Goal: Task Accomplishment & Management: Use online tool/utility

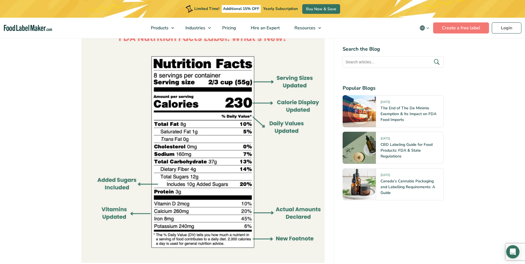
scroll to position [415, 0]
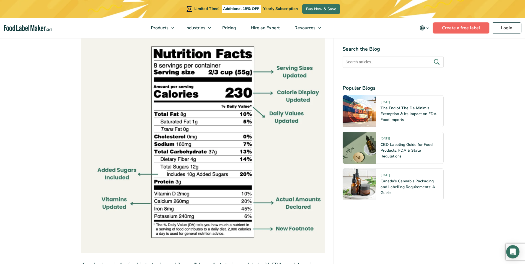
click at [456, 27] on link "Create a free label" at bounding box center [461, 27] width 56 height 11
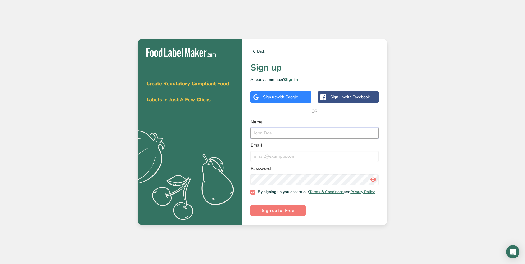
click at [275, 129] on input "text" at bounding box center [314, 132] width 128 height 11
type input "Yurii Vintoniv"
type input "yv.vintoniv@upi-agro.com.ua"
click at [275, 214] on span "Sign up for Free" at bounding box center [278, 210] width 32 height 7
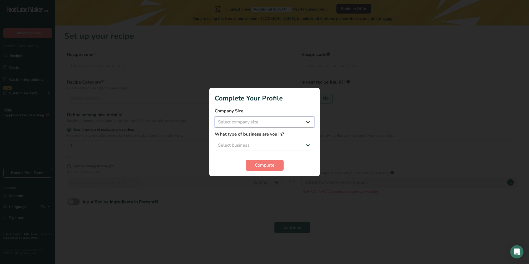
click at [273, 122] on select "Select company size Fewer than 10 Employees 10 to 50 Employees 51 to 500 Employ…" at bounding box center [265, 121] width 100 height 11
select select "3"
click at [215, 116] on select "Select company size Fewer than 10 Employees 10 to 50 Employees 51 to 500 Employ…" at bounding box center [265, 121] width 100 height 11
click at [254, 147] on select "Select business Packaged Food Manufacturer Restaurant & Cafe Bakery Meal Plans …" at bounding box center [265, 145] width 100 height 11
select select "1"
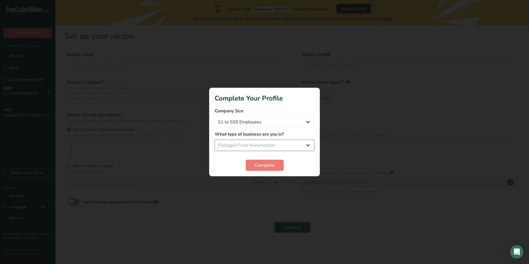
click at [215, 140] on select "Select business Packaged Food Manufacturer Restaurant & Cafe Bakery Meal Plans …" at bounding box center [265, 145] width 100 height 11
click at [267, 166] on span "Complete" at bounding box center [265, 165] width 20 height 7
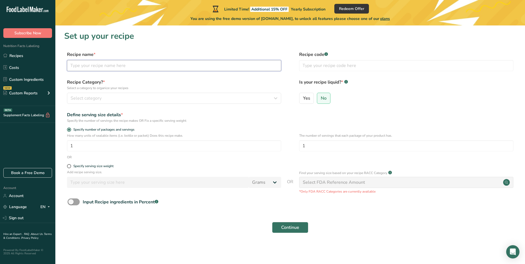
click at [205, 68] on input "text" at bounding box center [174, 65] width 214 height 11
type input "Wheat Semolina"
click at [164, 99] on div "Select category" at bounding box center [173, 98] width 204 height 7
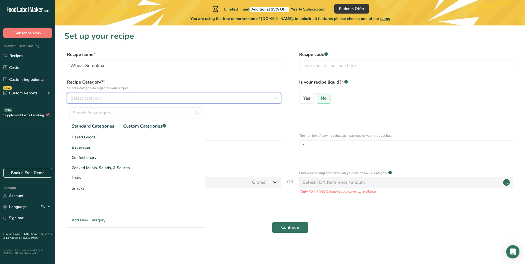
click at [162, 97] on div "Select category" at bounding box center [173, 98] width 204 height 7
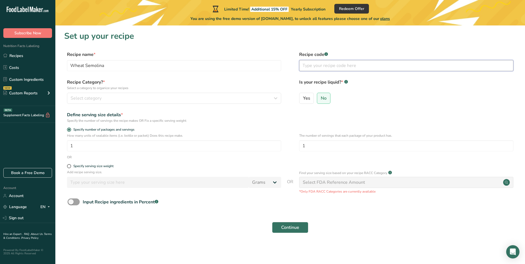
click at [332, 67] on input "text" at bounding box center [406, 65] width 214 height 11
type input "11031190"
click at [377, 87] on label "Is your recipe liquid? * .a-a{fill:#347362;}.b-a{fill:#fff;}" at bounding box center [406, 85] width 214 height 12
drag, startPoint x: 323, startPoint y: 97, endPoint x: 359, endPoint y: 103, distance: 36.5
click at [324, 98] on span "No" at bounding box center [323, 98] width 6 height 6
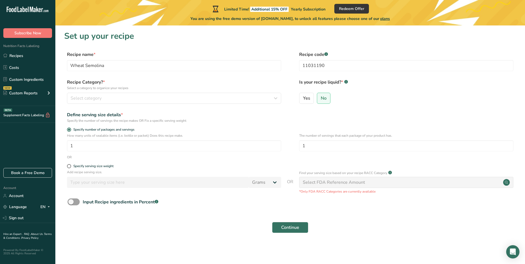
click at [320, 98] on input "No" at bounding box center [319, 98] width 4 height 4
click at [145, 99] on div "Select category" at bounding box center [173, 98] width 204 height 7
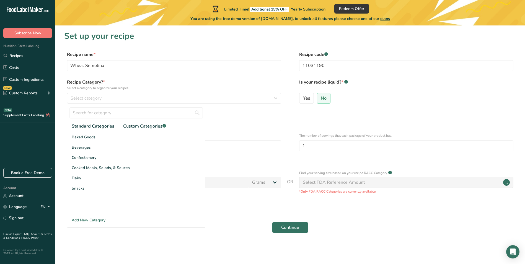
click at [228, 130] on label "Specify number of packages and servings" at bounding box center [174, 129] width 214 height 4
click at [71, 130] on input "Specify number of packages and servings" at bounding box center [69, 130] width 4 height 4
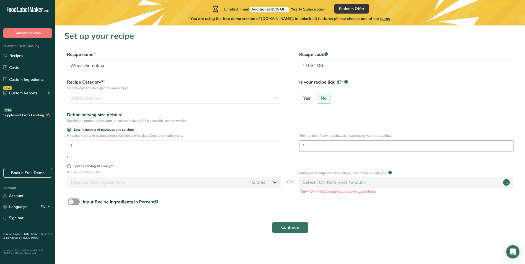
click at [336, 146] on input "1" at bounding box center [406, 145] width 214 height 11
type input "8"
click at [291, 157] on div "OR" at bounding box center [290, 157] width 452 height 5
click at [68, 166] on span at bounding box center [69, 166] width 4 height 4
click at [68, 166] on input "Specify serving size weight" at bounding box center [69, 166] width 4 height 4
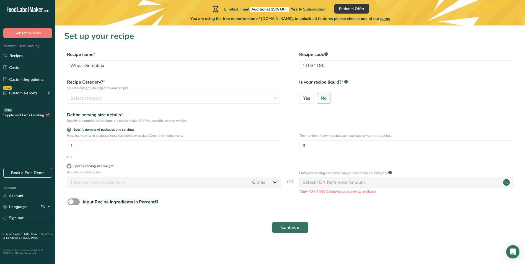
radio input "true"
radio input "false"
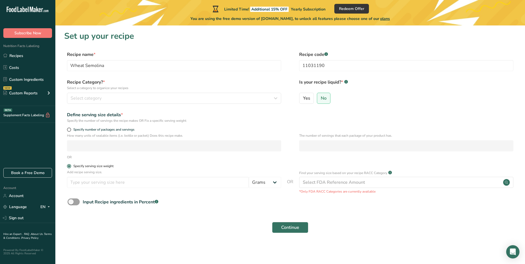
click at [68, 166] on span at bounding box center [69, 166] width 4 height 4
click at [68, 166] on input "Specify serving size weight" at bounding box center [69, 166] width 4 height 4
click at [68, 128] on span at bounding box center [69, 129] width 4 height 4
click at [68, 128] on input "Specify number of packages and servings" at bounding box center [69, 130] width 4 height 4
radio input "true"
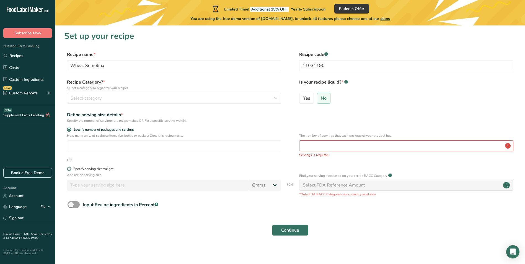
click at [69, 168] on span at bounding box center [69, 169] width 4 height 4
click at [69, 168] on input "Specify serving size weight" at bounding box center [69, 169] width 4 height 4
radio input "true"
radio input "false"
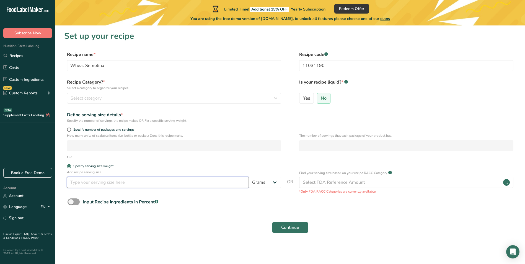
click at [119, 183] on input "number" at bounding box center [158, 182] width 182 height 11
type input "100"
click at [367, 181] on div "Select FDA Reference Amount" at bounding box center [406, 182] width 214 height 11
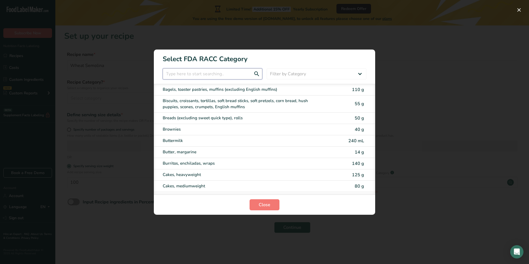
click at [208, 74] on input "RACC Category Selection Modal" at bounding box center [213, 73] width 100 height 11
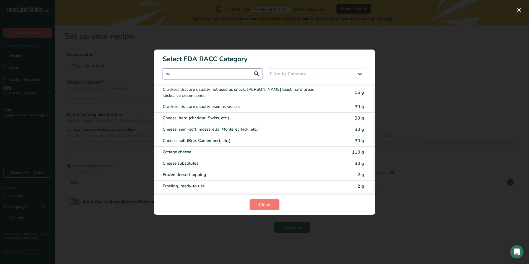
type input "s"
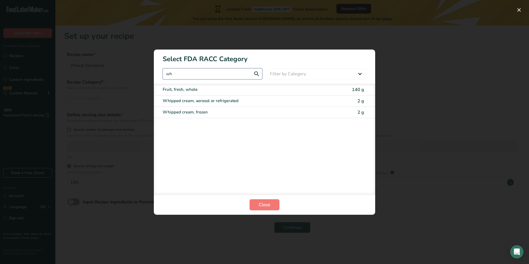
type input "w"
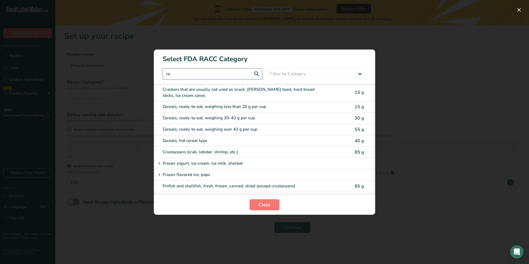
type input "c"
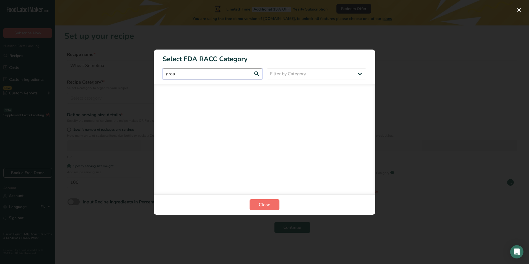
type input "groa"
click at [269, 205] on span "Close" at bounding box center [265, 204] width 12 height 7
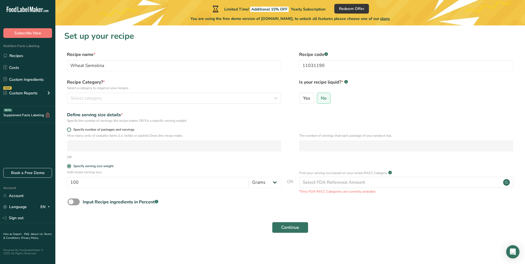
click at [69, 130] on span at bounding box center [69, 129] width 4 height 4
click at [69, 130] on input "Specify number of packages and servings" at bounding box center [69, 130] width 4 height 4
radio input "true"
radio input "false"
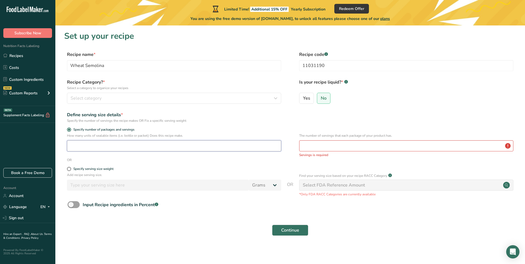
click at [83, 146] on input "number" at bounding box center [174, 145] width 214 height 11
type input "1"
click at [317, 144] on input "number" at bounding box center [406, 145] width 214 height 11
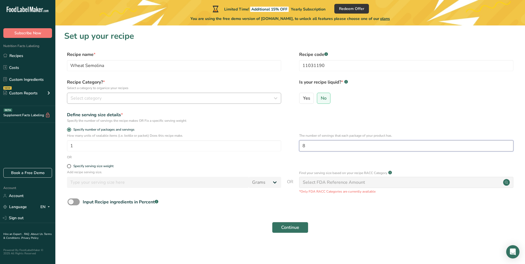
type input "8"
click at [278, 98] on icon "button" at bounding box center [275, 98] width 7 height 10
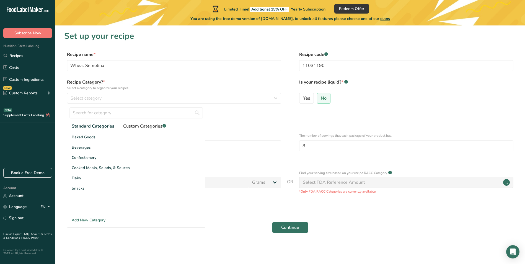
click at [143, 126] on span "Custom Categories .a-a{fill:#347362;}.b-a{fill:#fff;}" at bounding box center [144, 126] width 43 height 7
click at [86, 128] on span "Standard Categories" at bounding box center [93, 126] width 42 height 7
click at [84, 136] on span "Baked Goods" at bounding box center [84, 137] width 24 height 6
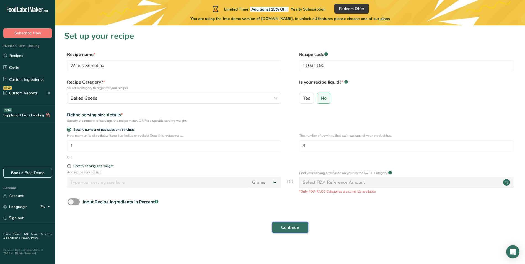
click at [287, 228] on span "Continue" at bounding box center [290, 227] width 18 height 7
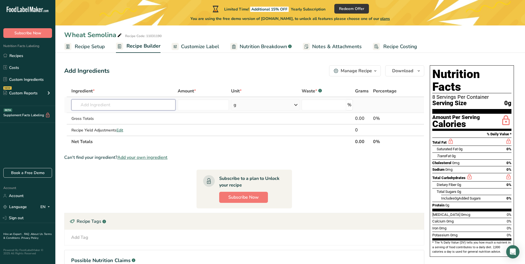
click at [126, 105] on input "text" at bounding box center [123, 104] width 104 height 11
